Goal: Navigation & Orientation: Find specific page/section

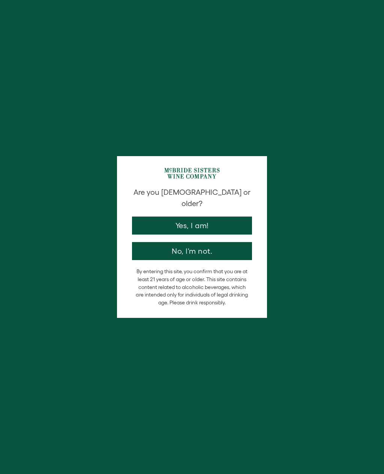
click at [219, 216] on button "Yes, I am!" at bounding box center [192, 225] width 120 height 18
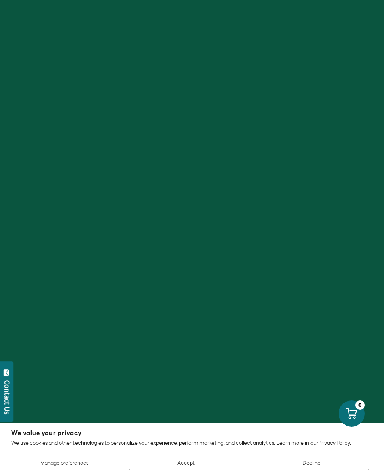
click at [72, 458] on button "Manage preferences" at bounding box center [64, 462] width 107 height 15
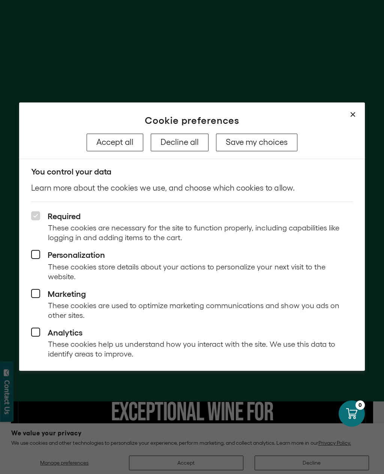
click at [62, 460] on div at bounding box center [192, 237] width 384 height 474
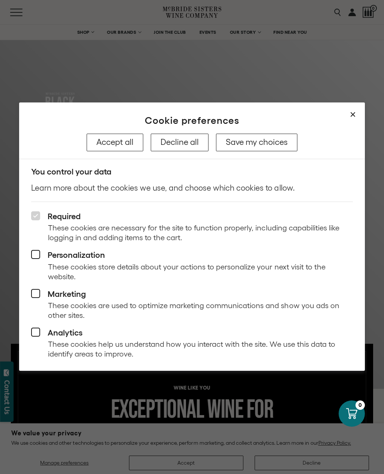
click at [262, 143] on button "Save my choices" at bounding box center [256, 142] width 81 height 17
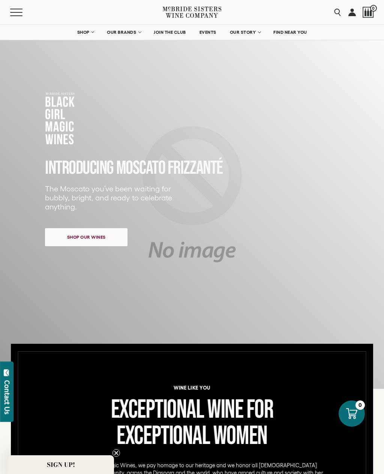
click at [281, 302] on div "INTRODUCING MOSCATO FRIZZANTé The Moscato you’ve been waiting for bubbly, brigh…" at bounding box center [192, 203] width 294 height 222
click at [135, 31] on span "OUR BRANDS" at bounding box center [121, 32] width 29 height 5
